Goal: Information Seeking & Learning: Learn about a topic

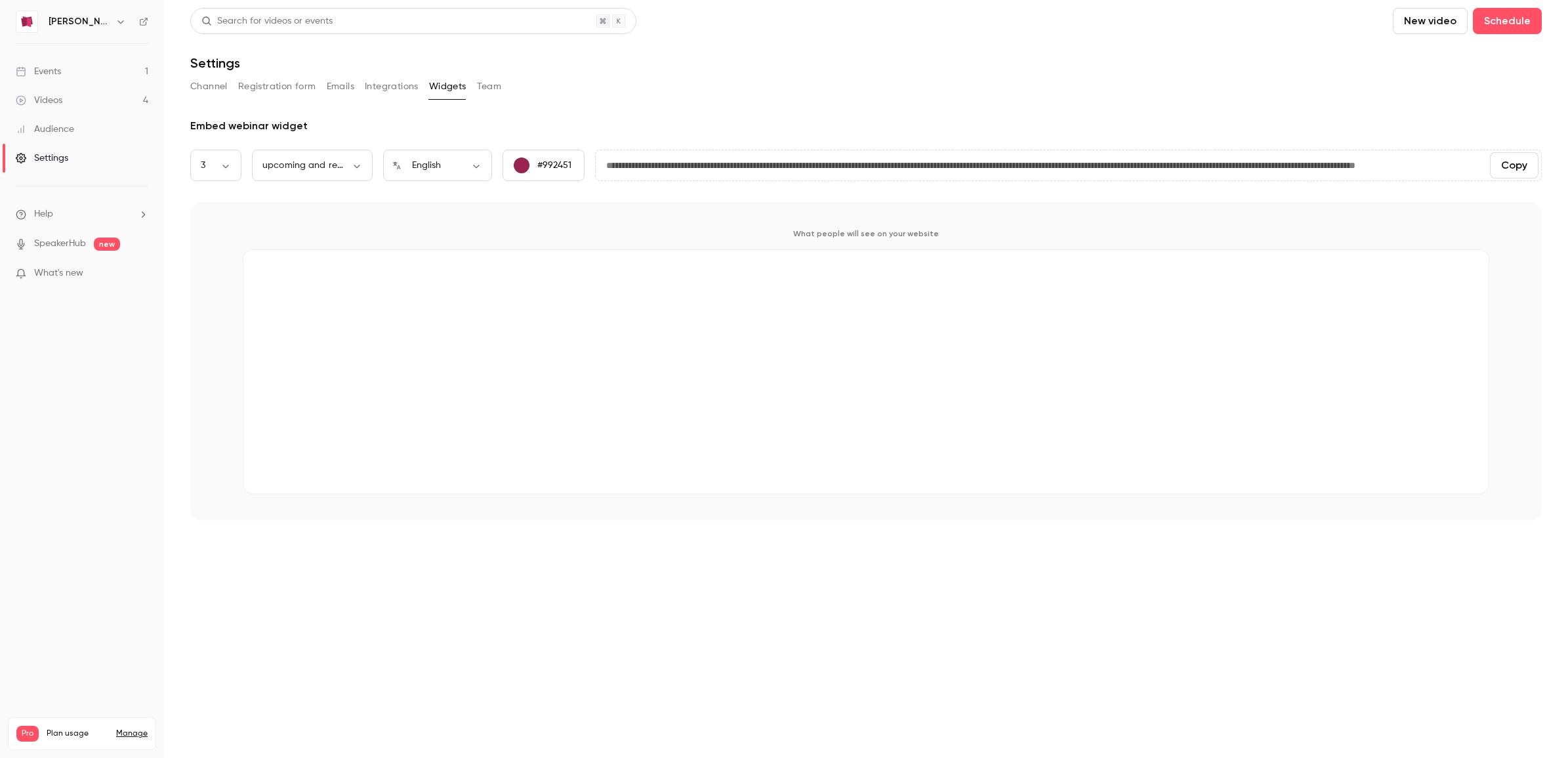
click at [59, 65] on div "Events" at bounding box center [38, 71] width 45 height 13
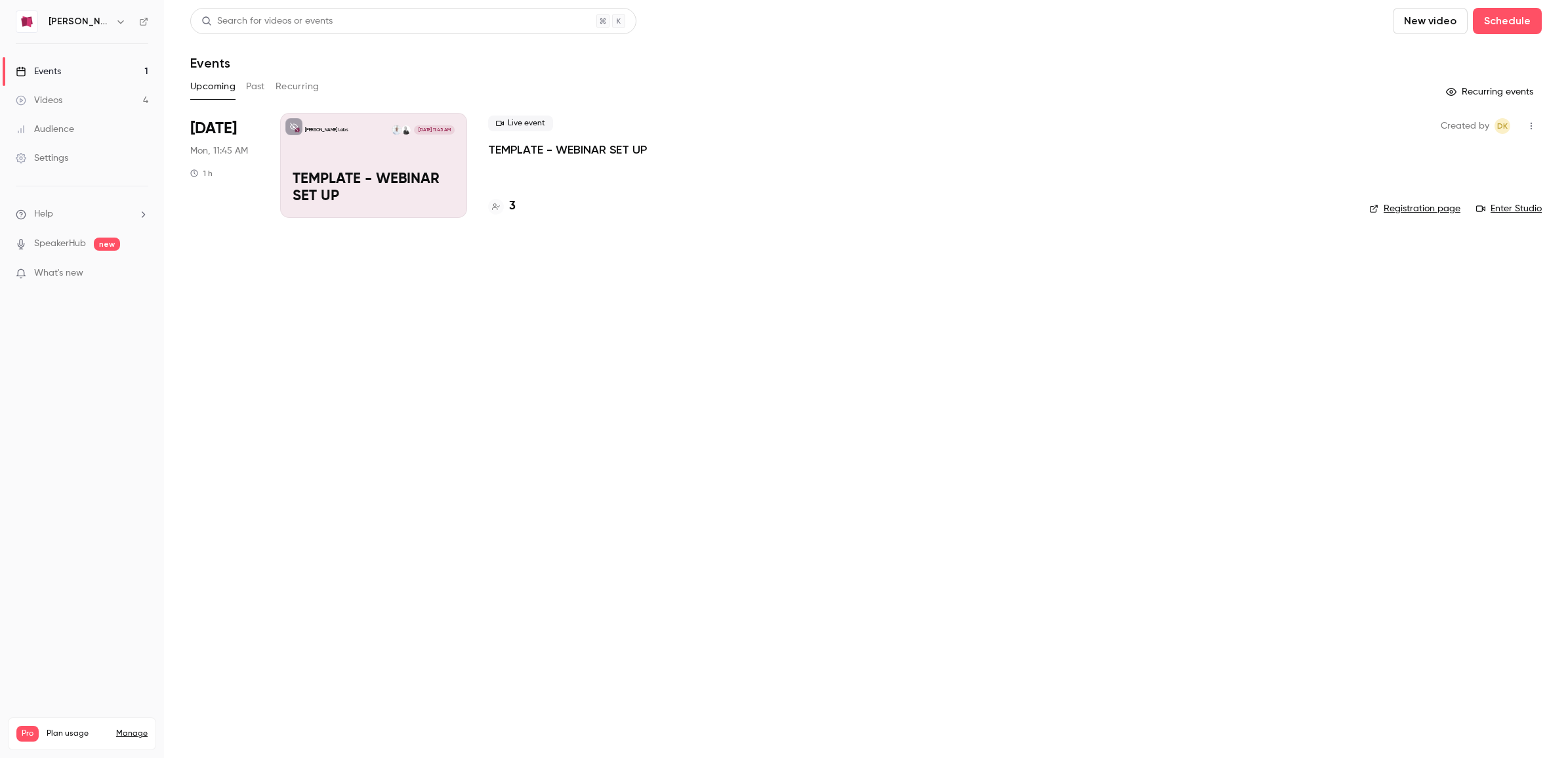
drag, startPoint x: 245, startPoint y: 82, endPoint x: 266, endPoint y: 83, distance: 21.0
click at [246, 83] on button "Past" at bounding box center [255, 86] width 19 height 21
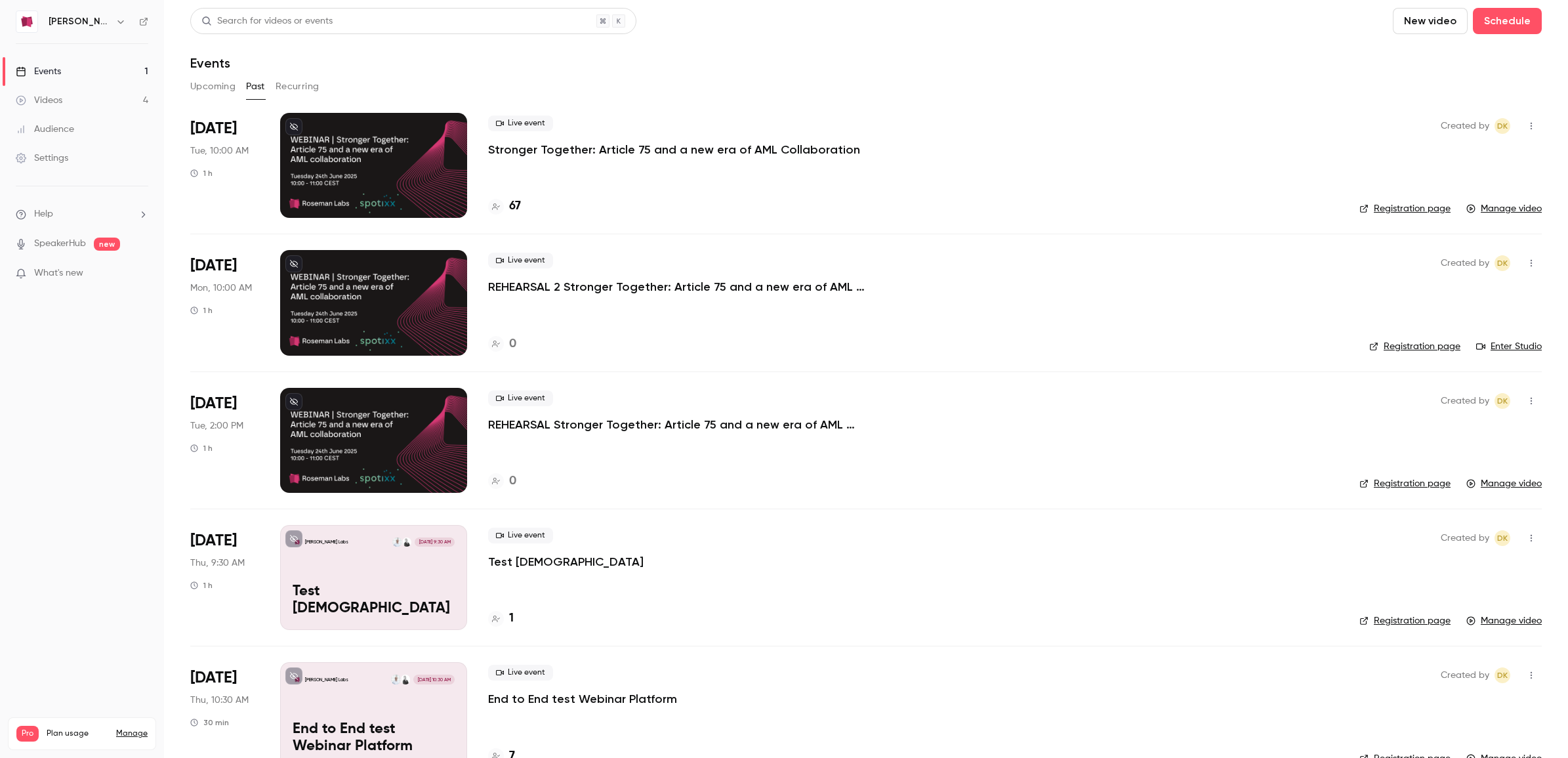
click at [372, 171] on div at bounding box center [373, 165] width 187 height 105
click at [1396, 211] on link "Registration page" at bounding box center [1405, 209] width 92 height 13
